Goal: Task Accomplishment & Management: Manage account settings

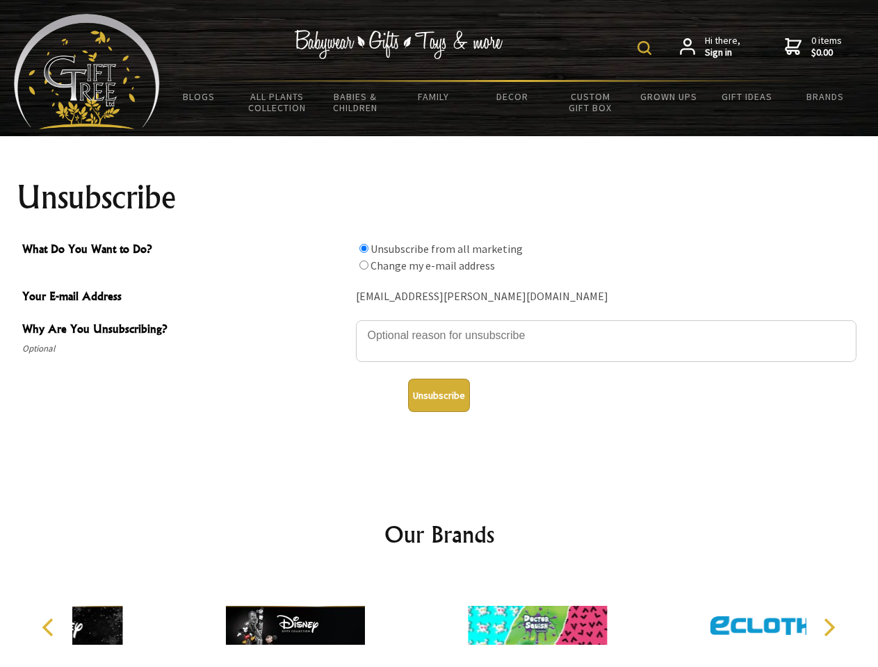
click at [646, 48] on img at bounding box center [644, 48] width 14 height 14
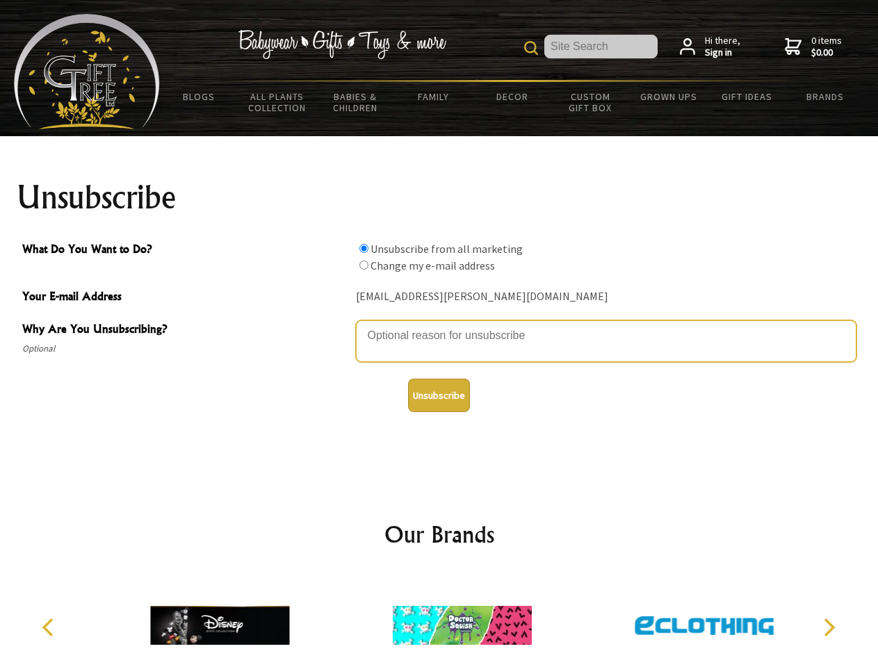
click at [439, 325] on textarea "Why Are You Unsubscribing?" at bounding box center [606, 341] width 500 height 42
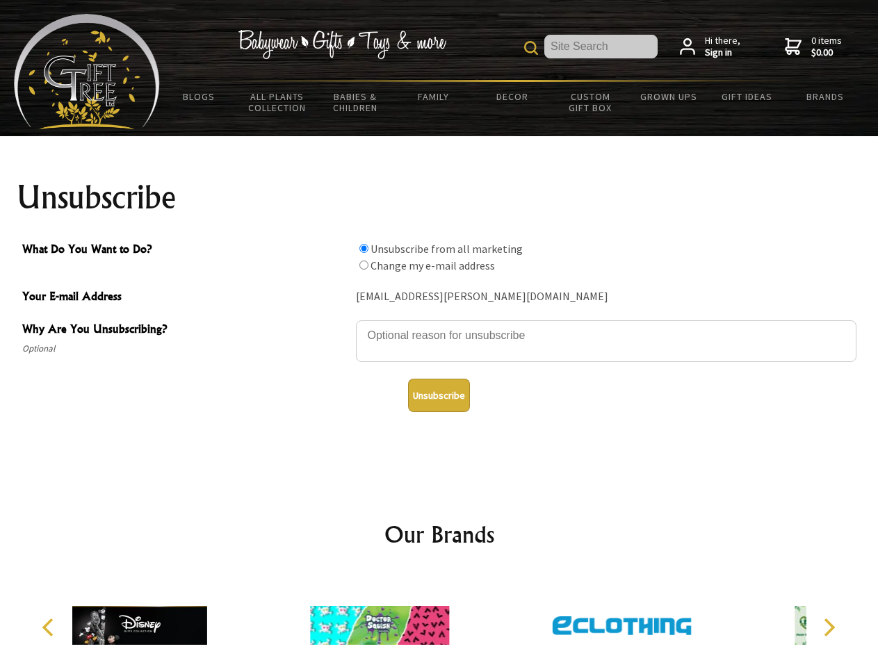
click at [364, 248] on input "What Do You Want to Do?" at bounding box center [363, 248] width 9 height 9
click at [364, 265] on input "What Do You Want to Do?" at bounding box center [363, 265] width 9 height 9
radio input "true"
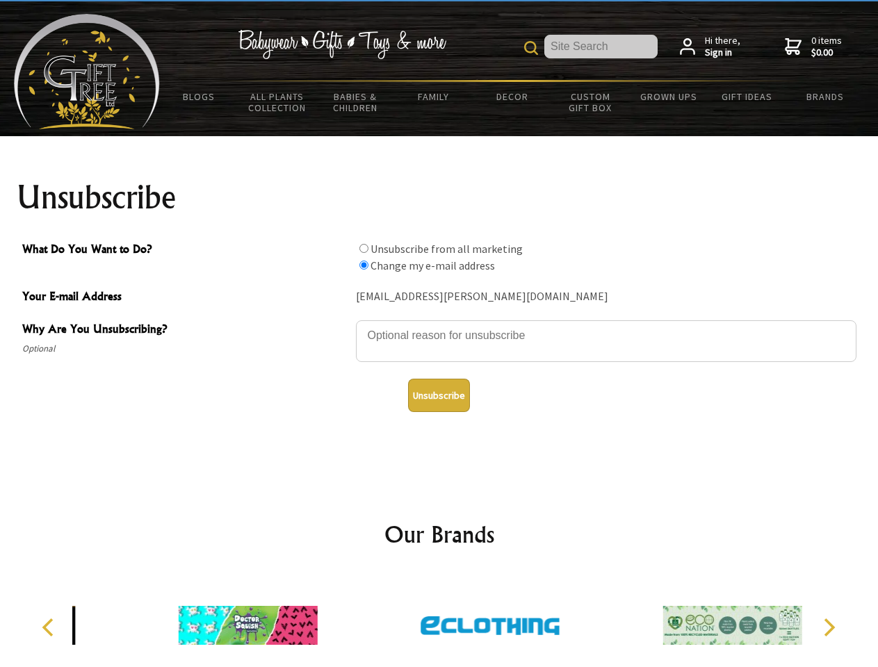
click at [439, 395] on button "Unsubscribe" at bounding box center [439, 395] width 62 height 33
click at [439, 620] on img at bounding box center [490, 625] width 139 height 104
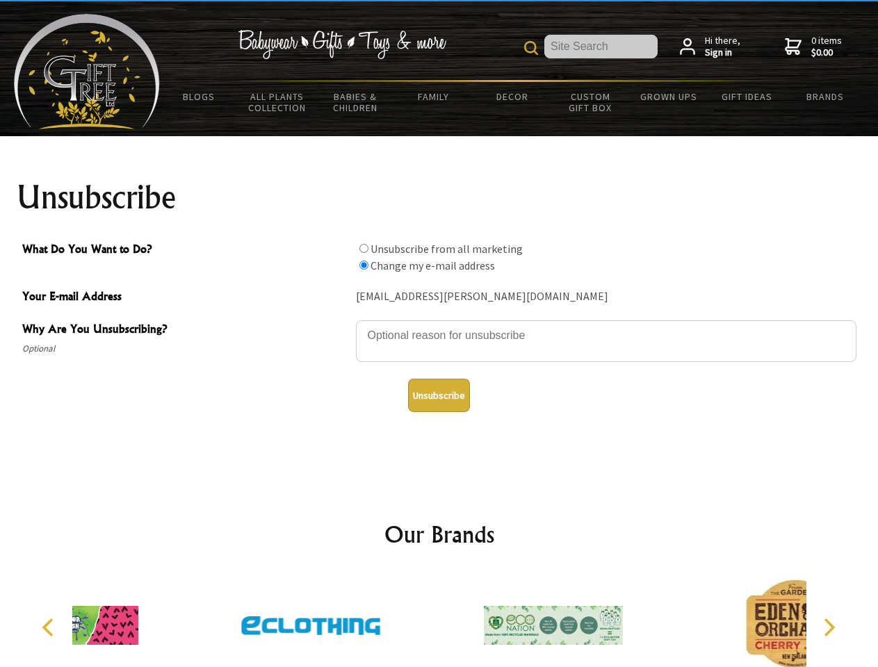
click at [50, 628] on icon "Previous" at bounding box center [49, 628] width 18 height 18
click at [829, 628] on icon "Next" at bounding box center [828, 628] width 18 height 18
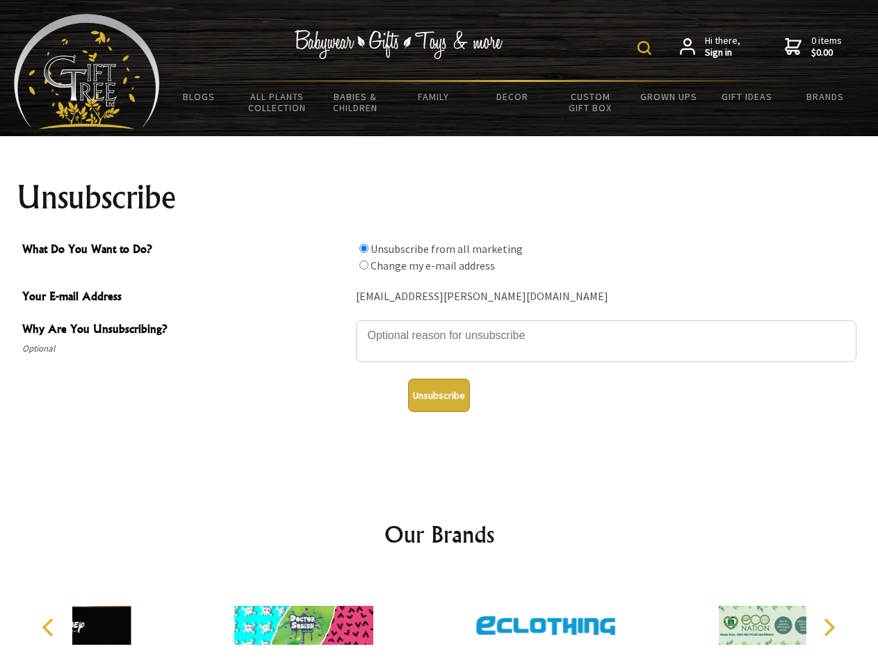
click at [646, 48] on img at bounding box center [644, 48] width 14 height 14
